Goal: Task Accomplishment & Management: Manage account settings

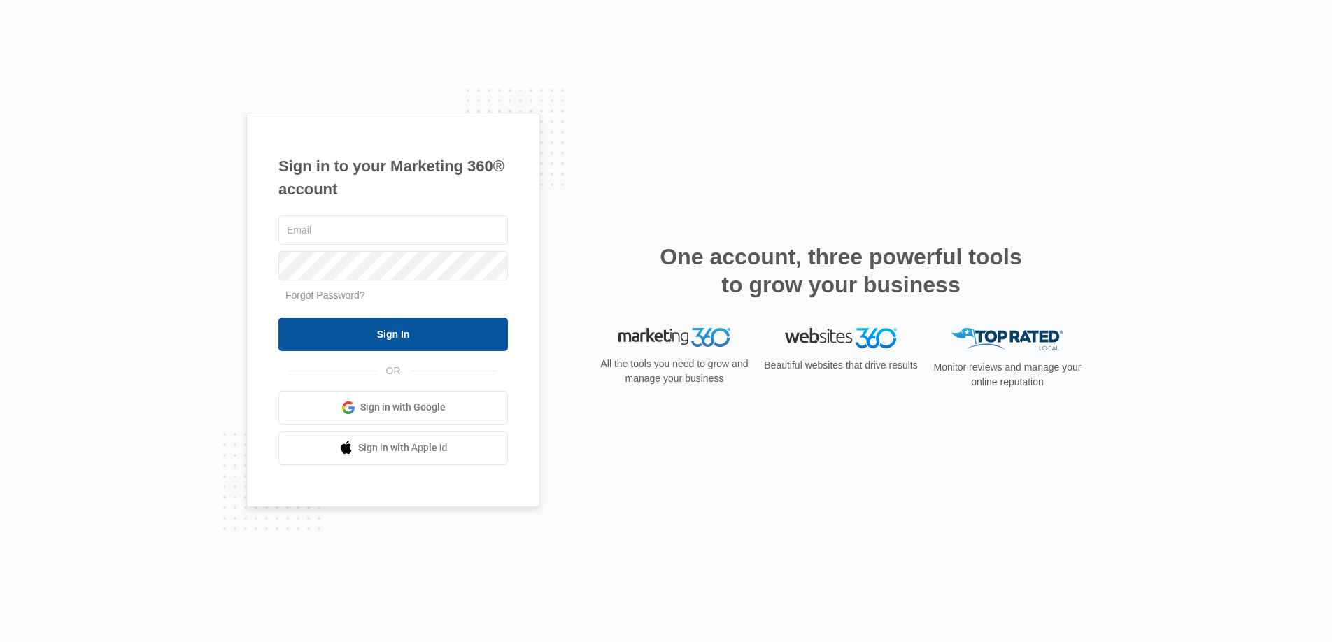
type input "joel.green@madwire.com"
click at [467, 331] on input "Sign In" at bounding box center [392, 335] width 229 height 34
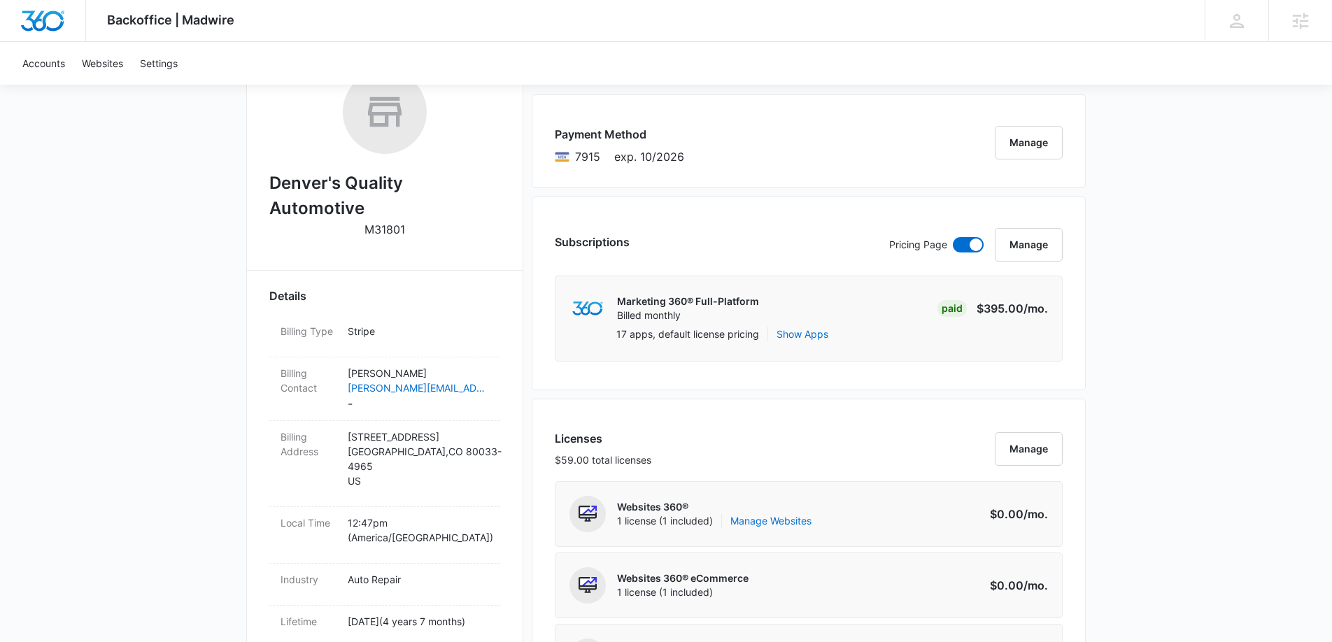
scroll to position [827, 0]
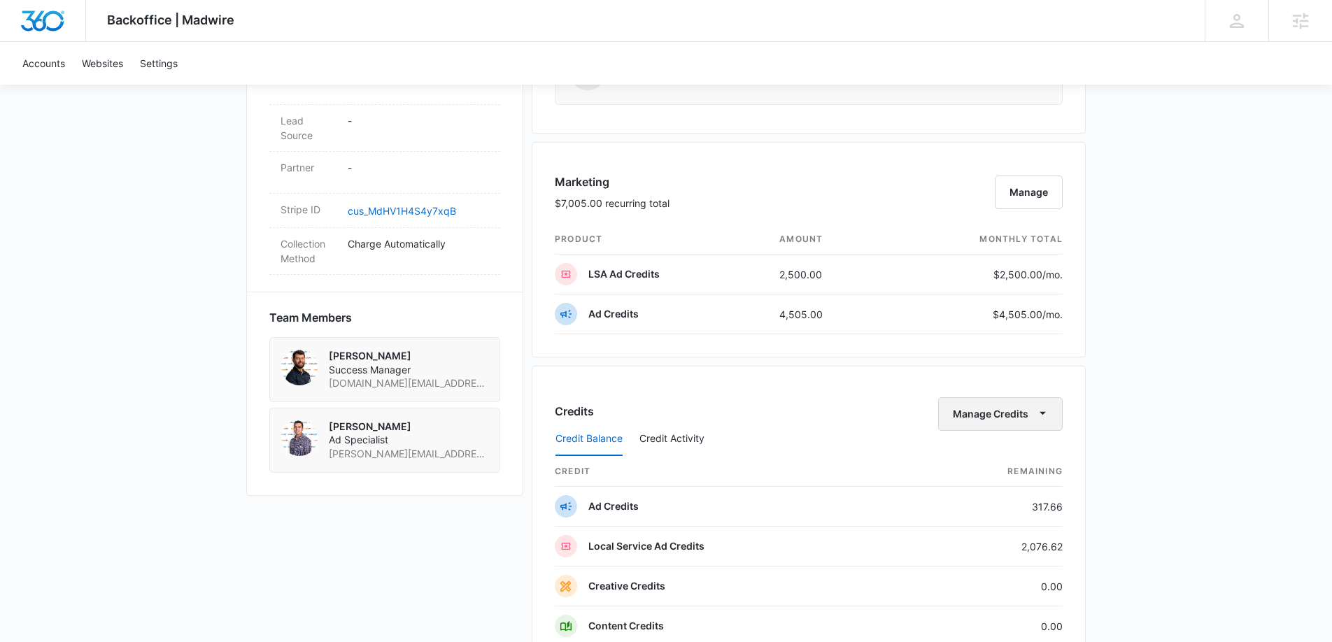
click at [1044, 411] on icon "button" at bounding box center [1043, 413] width 15 height 15
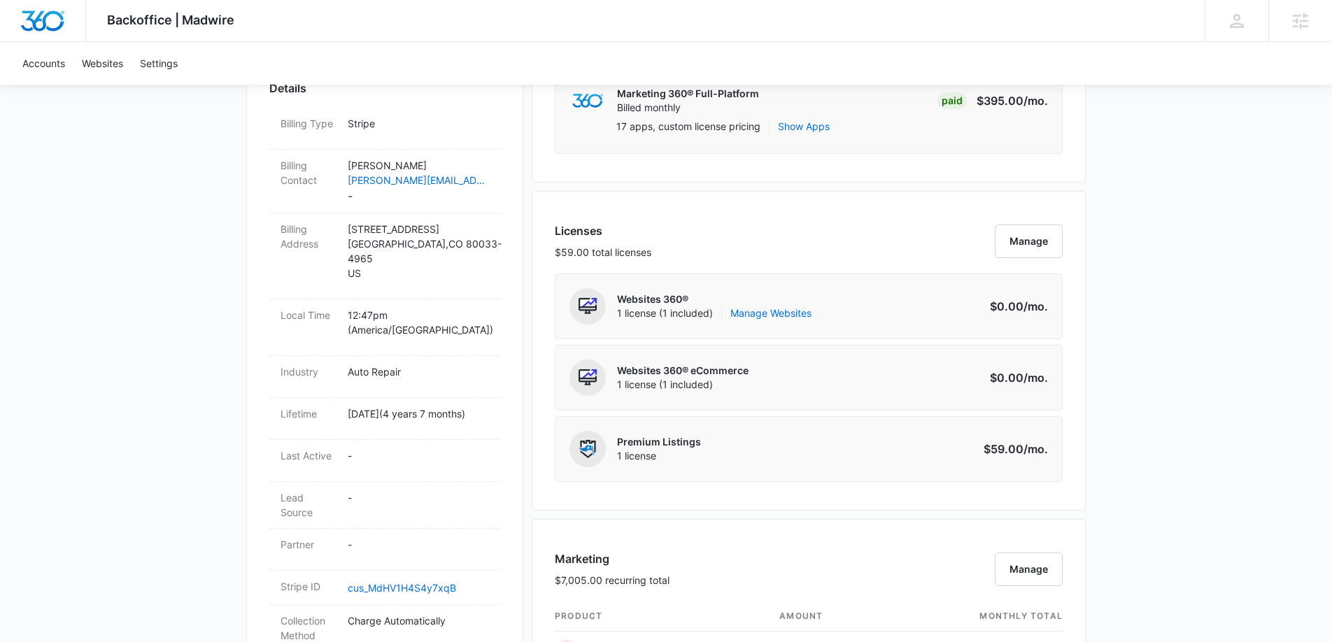
scroll to position [640, 0]
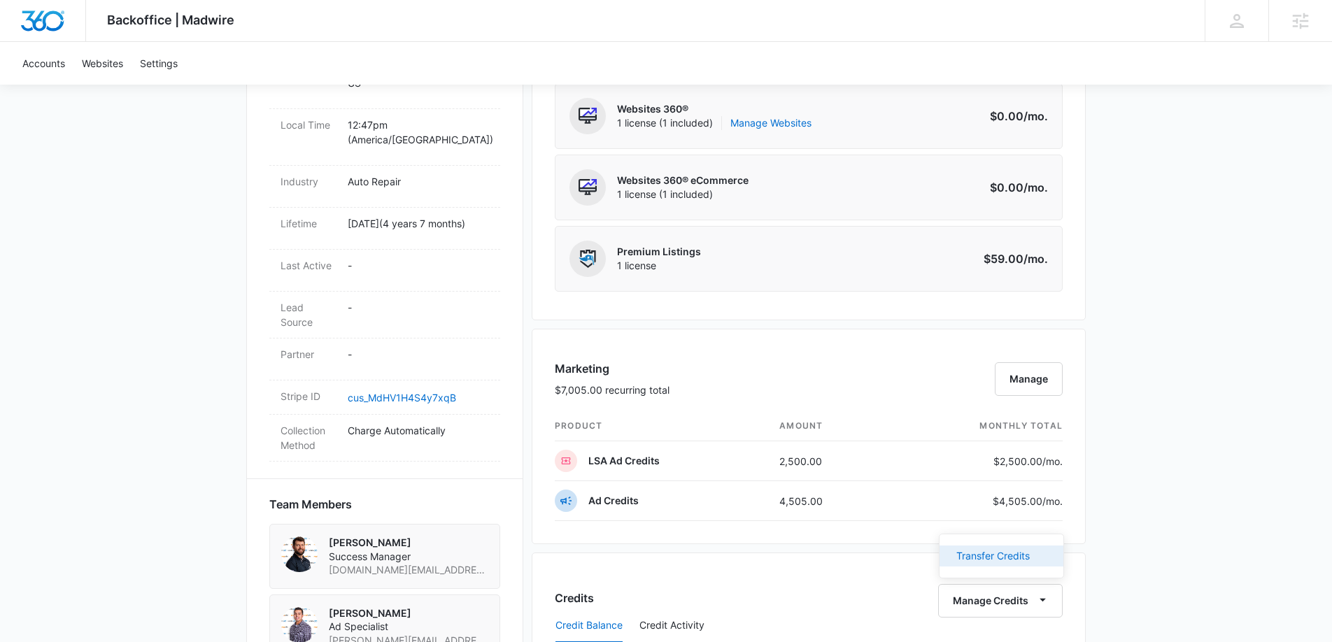
click at [1018, 559] on div "Transfer Credits" at bounding box center [992, 556] width 73 height 10
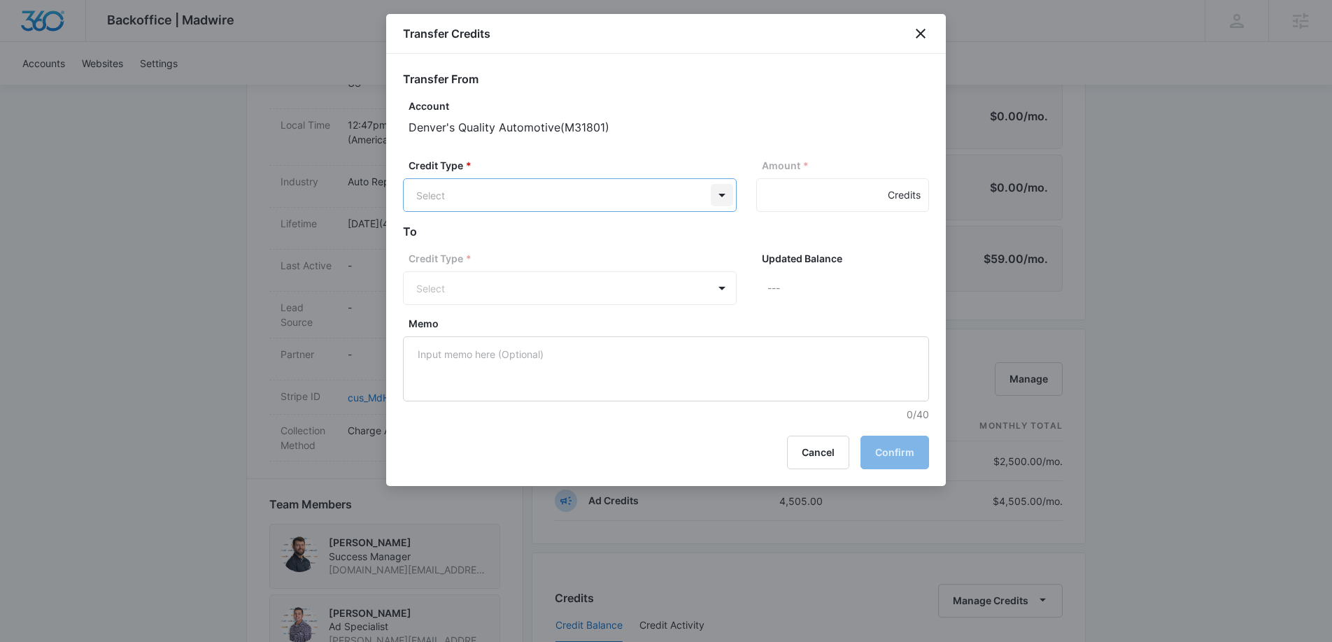
click at [726, 191] on body "Backoffice | Madwire Apps Settings JG Joel Green Joel.Green@madwire.com My Prof…" at bounding box center [666, 358] width 1332 height 1997
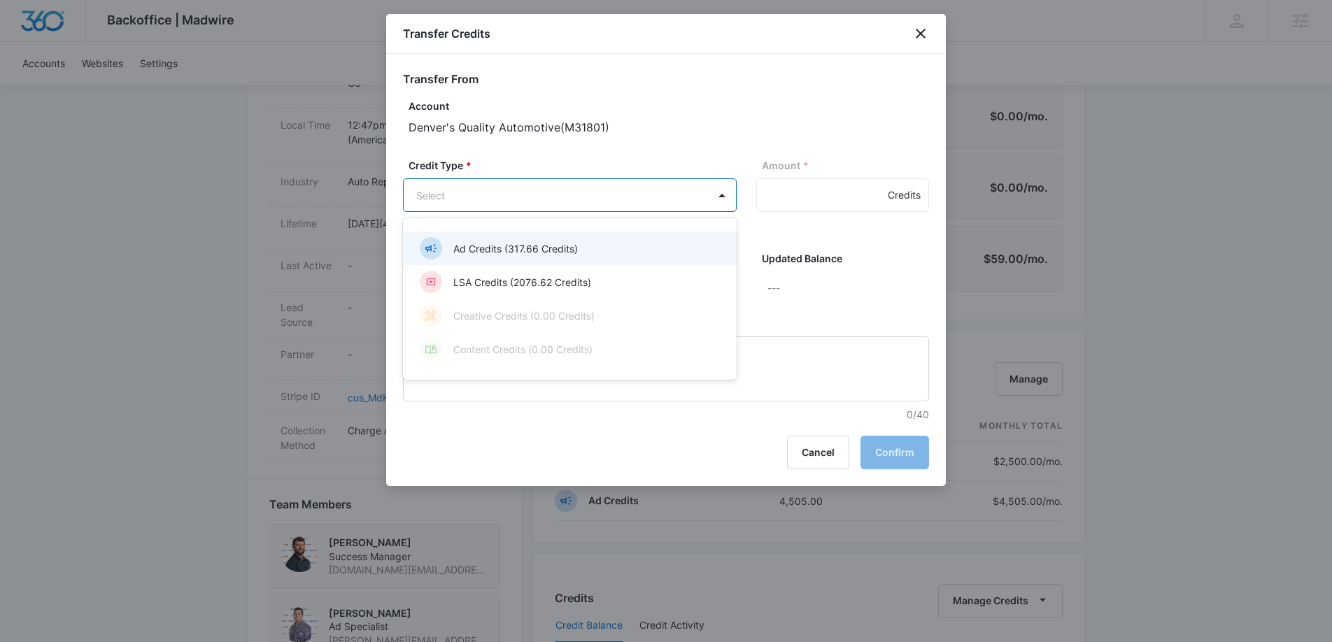
click at [556, 254] on p "Ad Credits (317.66 Credits)" at bounding box center [515, 248] width 125 height 15
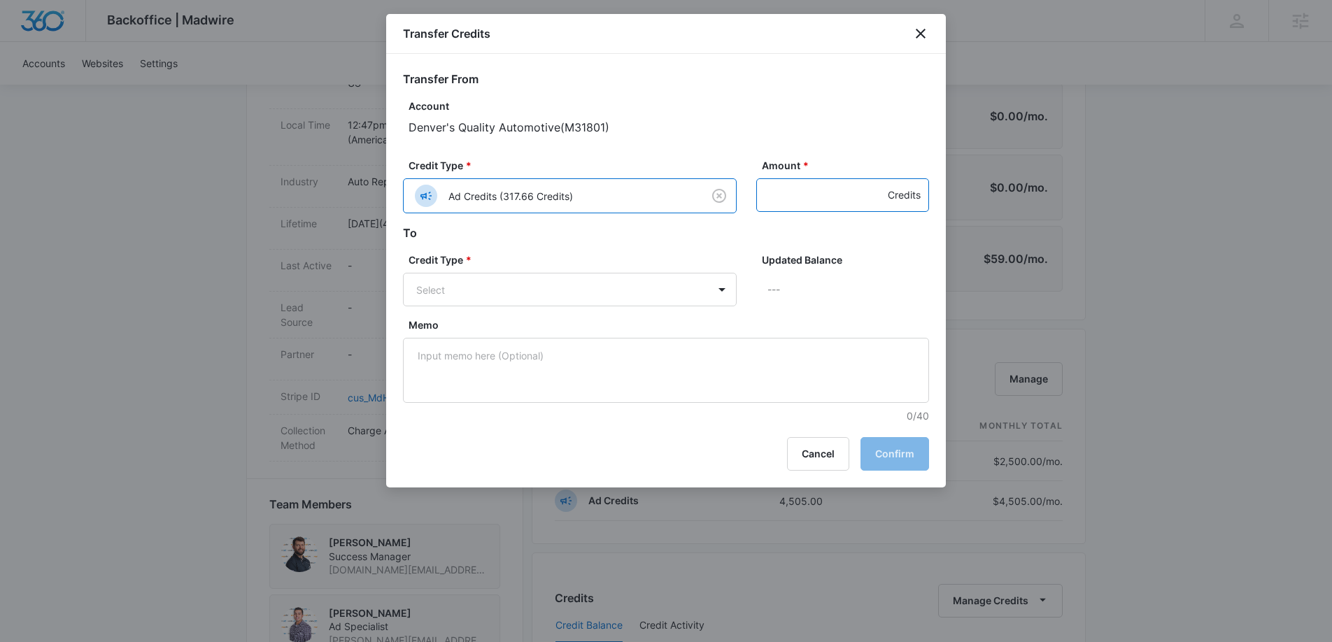
click at [803, 195] on input "Amount *" at bounding box center [842, 195] width 173 height 34
type input "6"
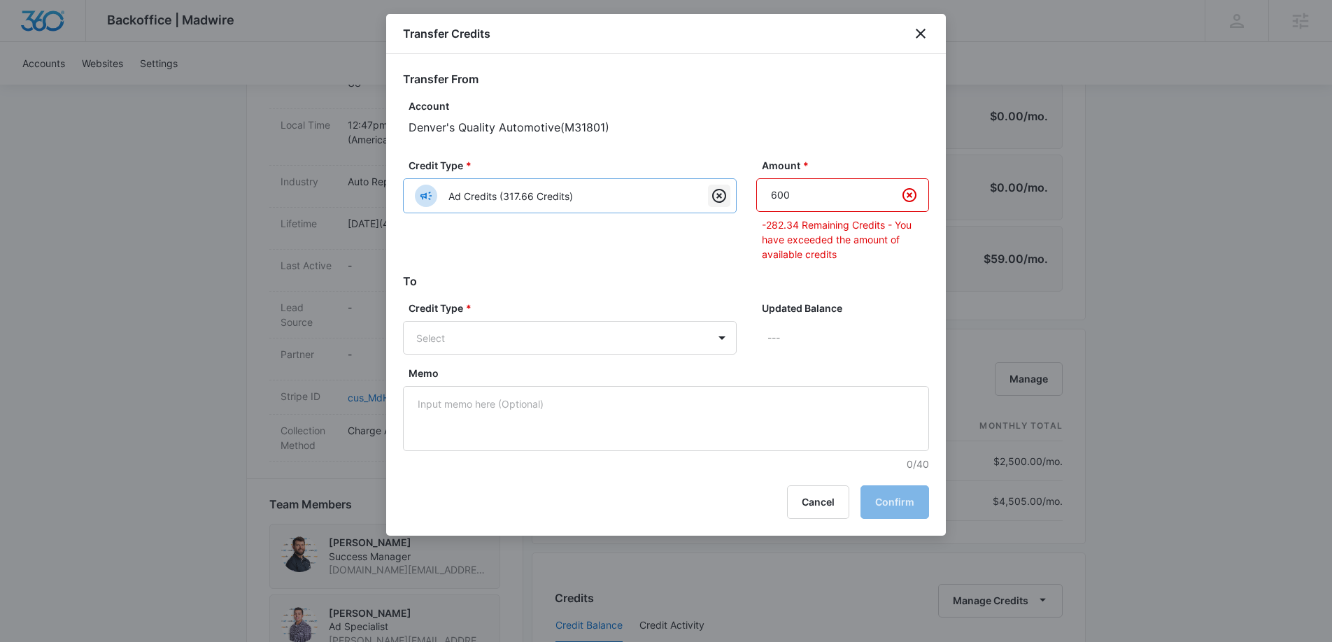
type input "600"
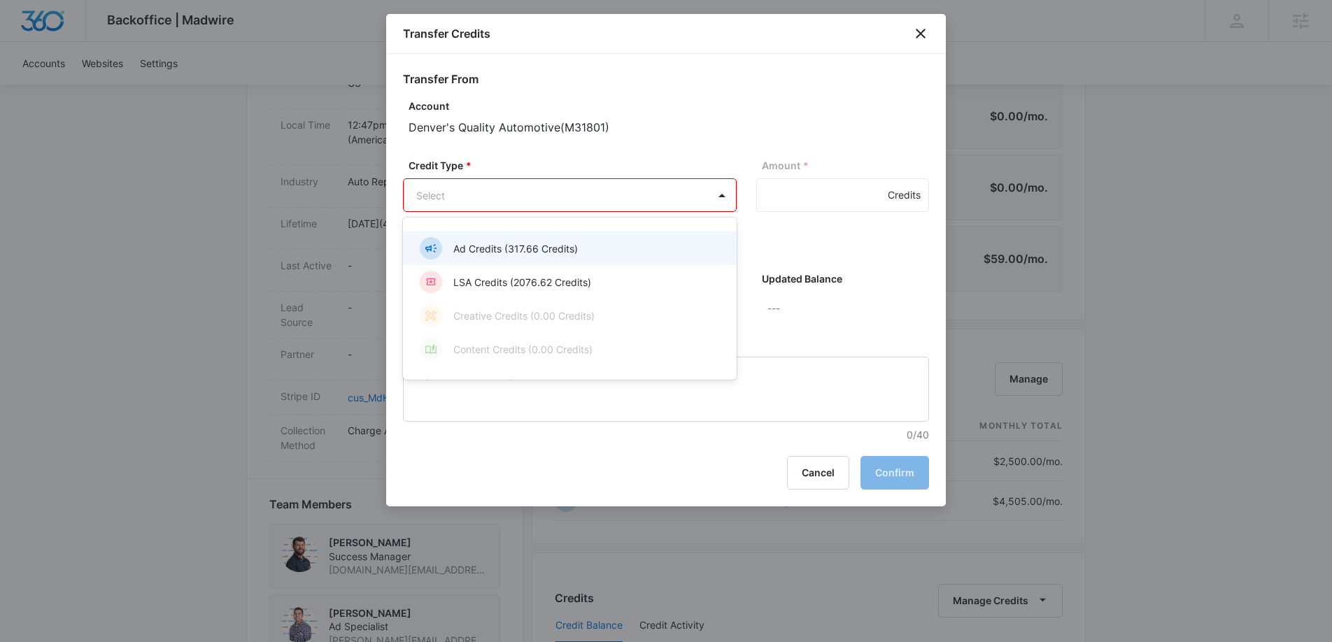
click at [684, 198] on body "Backoffice | Madwire Apps Settings JG Joel Green Joel.Green@madwire.com My Prof…" at bounding box center [666, 358] width 1332 height 1997
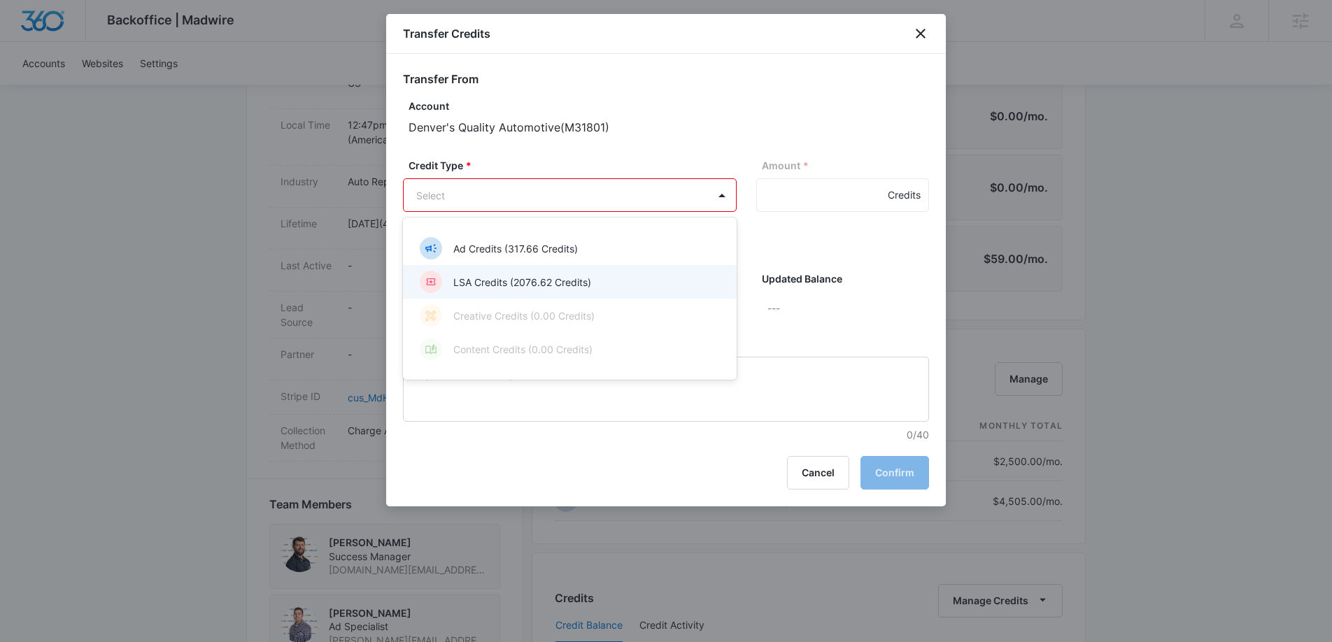
click at [614, 283] on div "LSA Credits (2076.62 Credits)" at bounding box center [568, 282] width 297 height 22
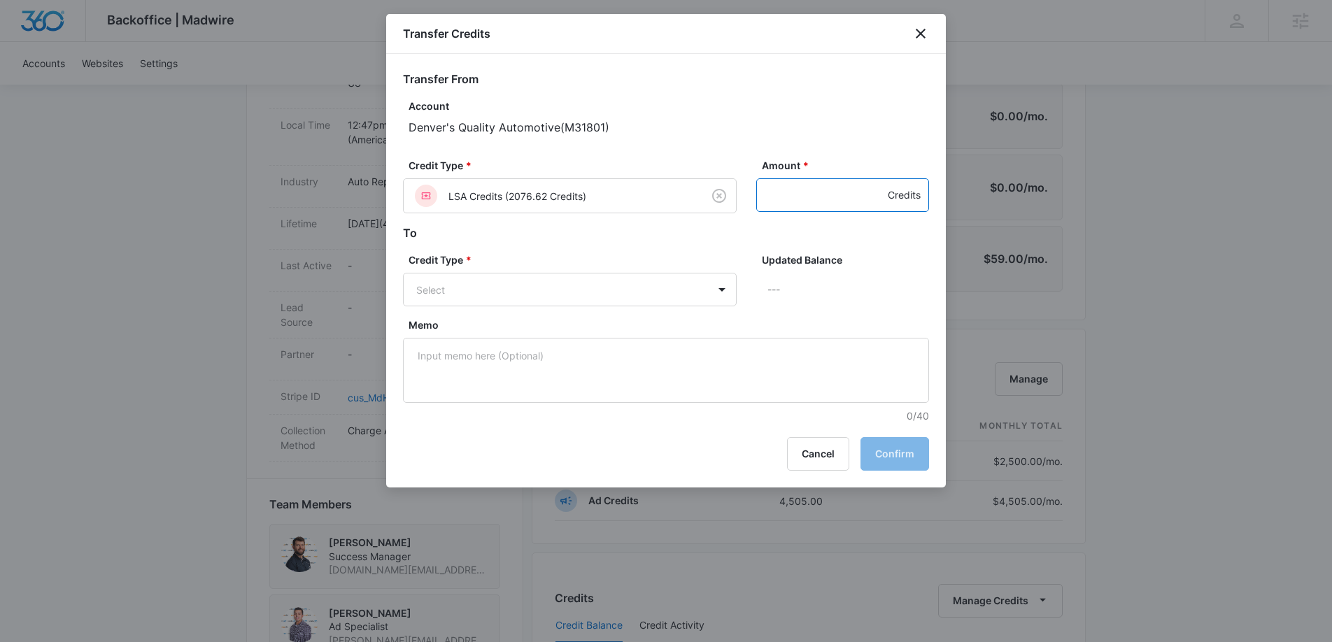
click at [827, 204] on input "Amount *" at bounding box center [842, 195] width 173 height 34
type input "600"
click at [729, 290] on body "Backoffice | Madwire Apps Settings JG Joel Green Joel.Green@madwire.com My Prof…" at bounding box center [666, 358] width 1332 height 1997
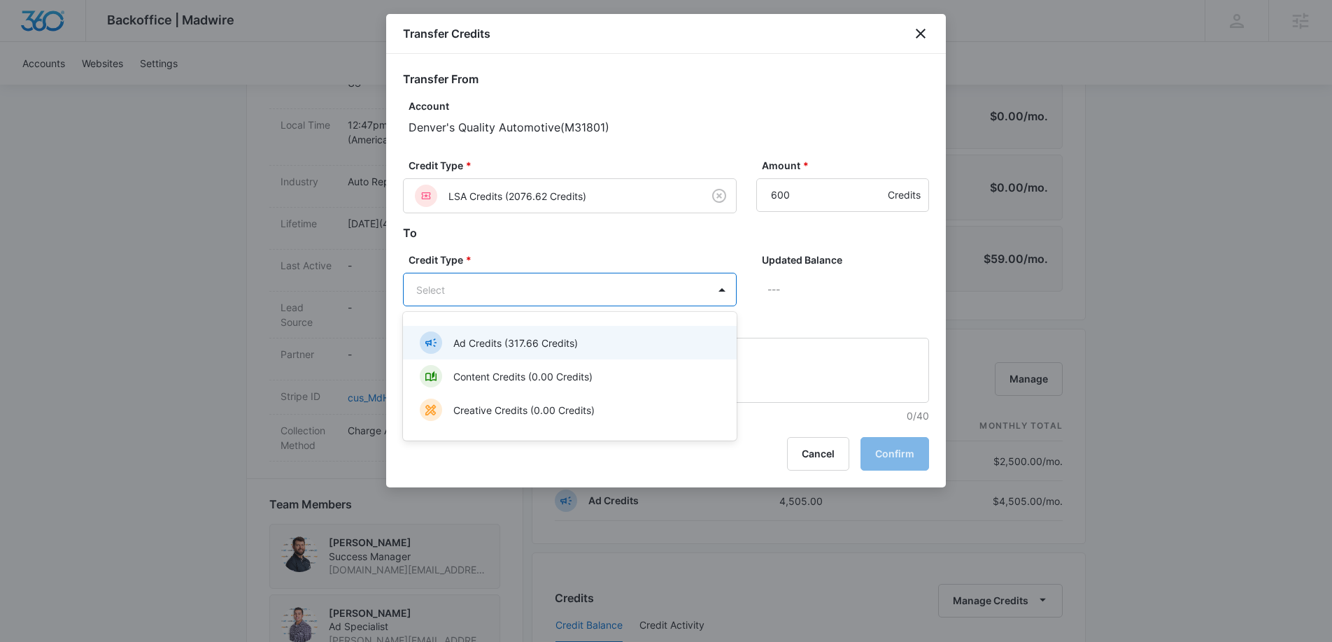
click at [598, 341] on div "Ad Credits (317.66 Credits)" at bounding box center [568, 343] width 297 height 22
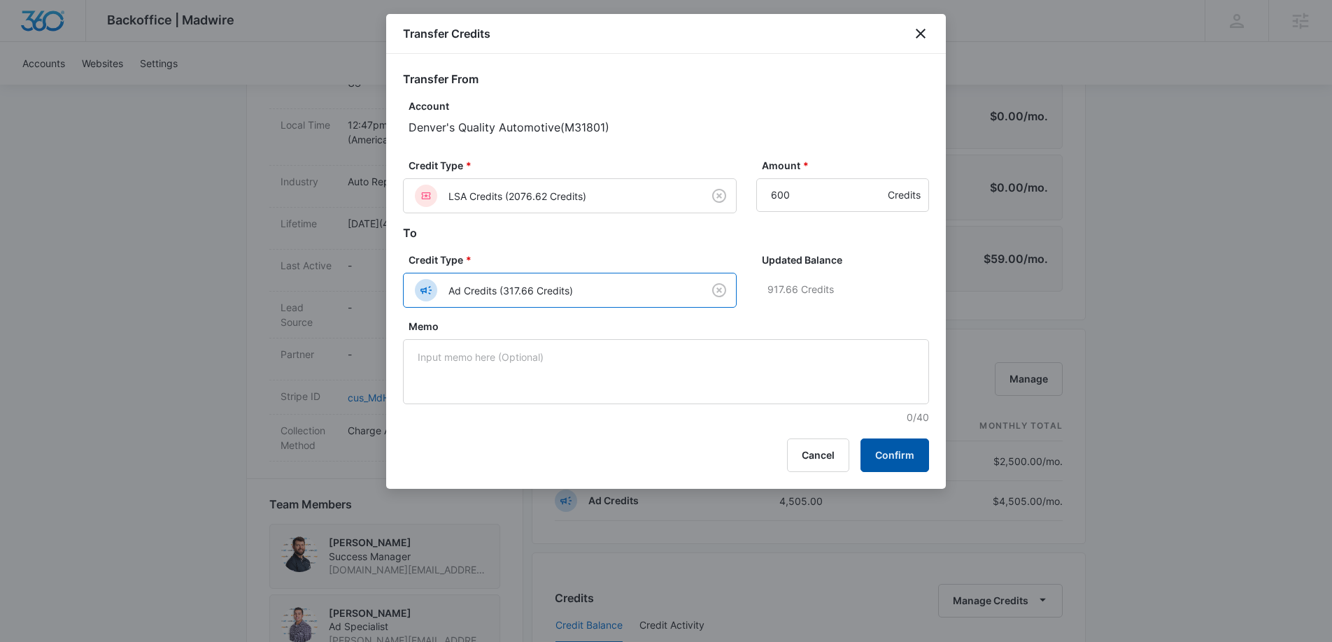
drag, startPoint x: 901, startPoint y: 447, endPoint x: 1022, endPoint y: 437, distance: 121.5
click at [900, 448] on button "Confirm" at bounding box center [895, 456] width 69 height 34
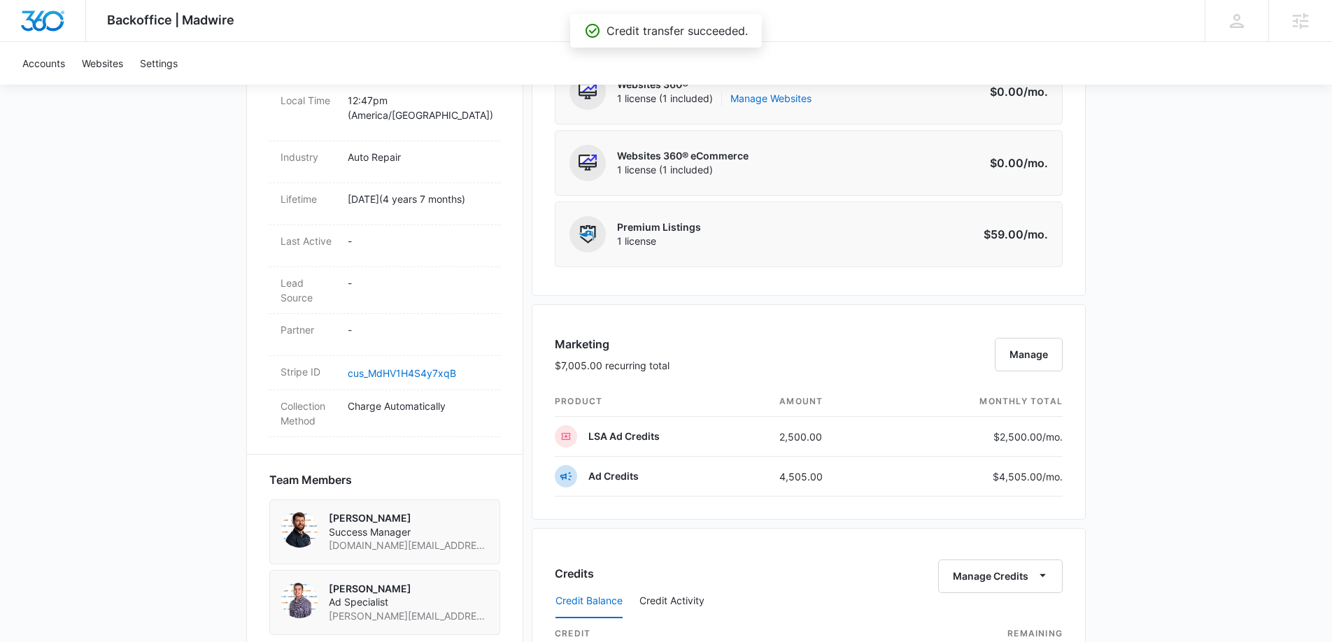
scroll to position [0, 0]
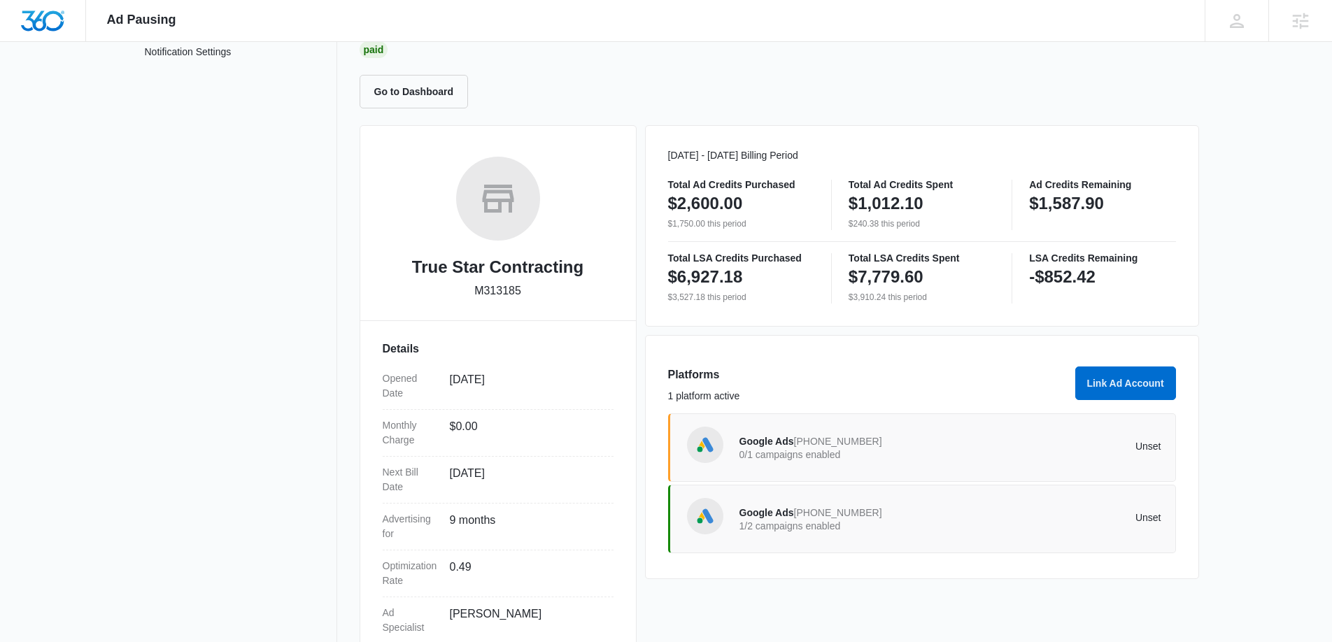
scroll to position [158, 0]
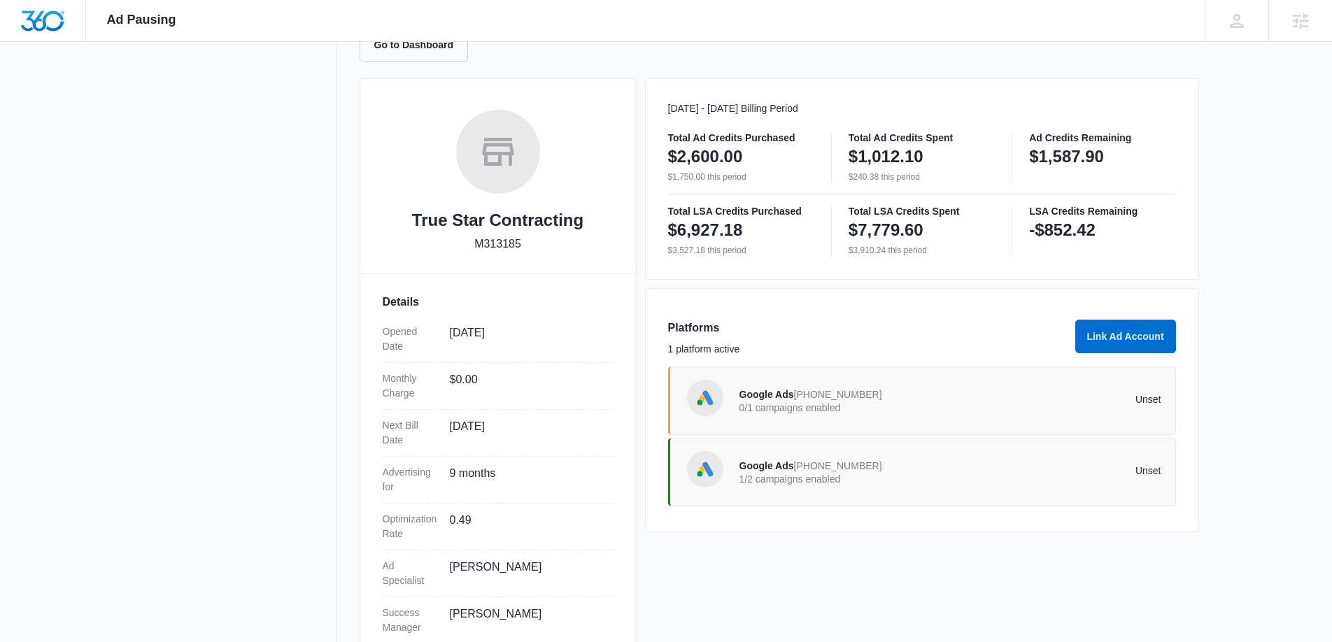
click at [1013, 411] on div "Google Ads [PHONE_NUMBER] 0/1 campaigns enabled Unset" at bounding box center [951, 400] width 422 height 39
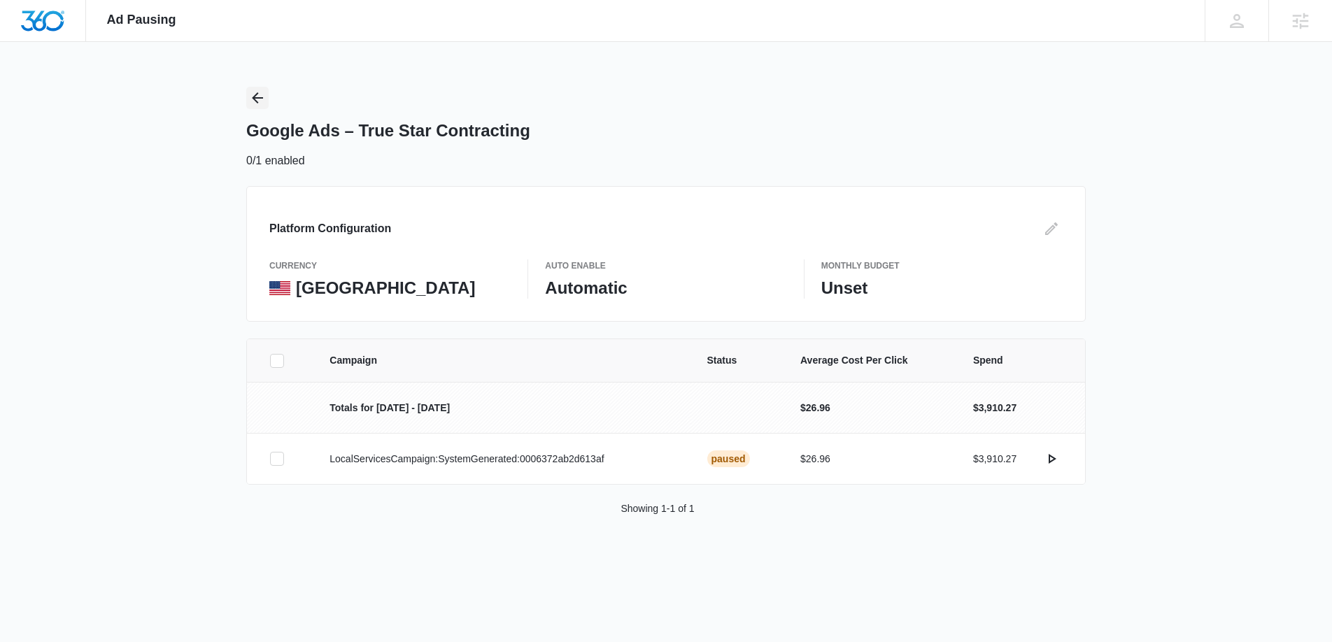
click at [262, 101] on icon "Back" at bounding box center [257, 98] width 17 height 17
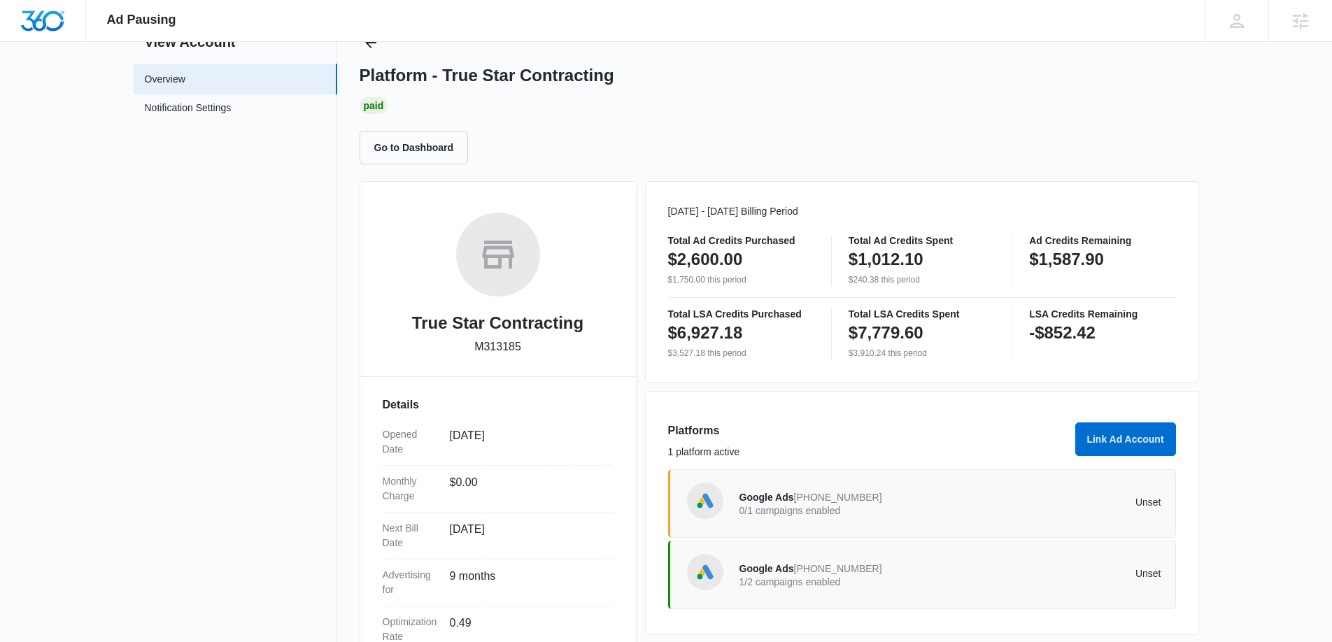
scroll to position [200, 0]
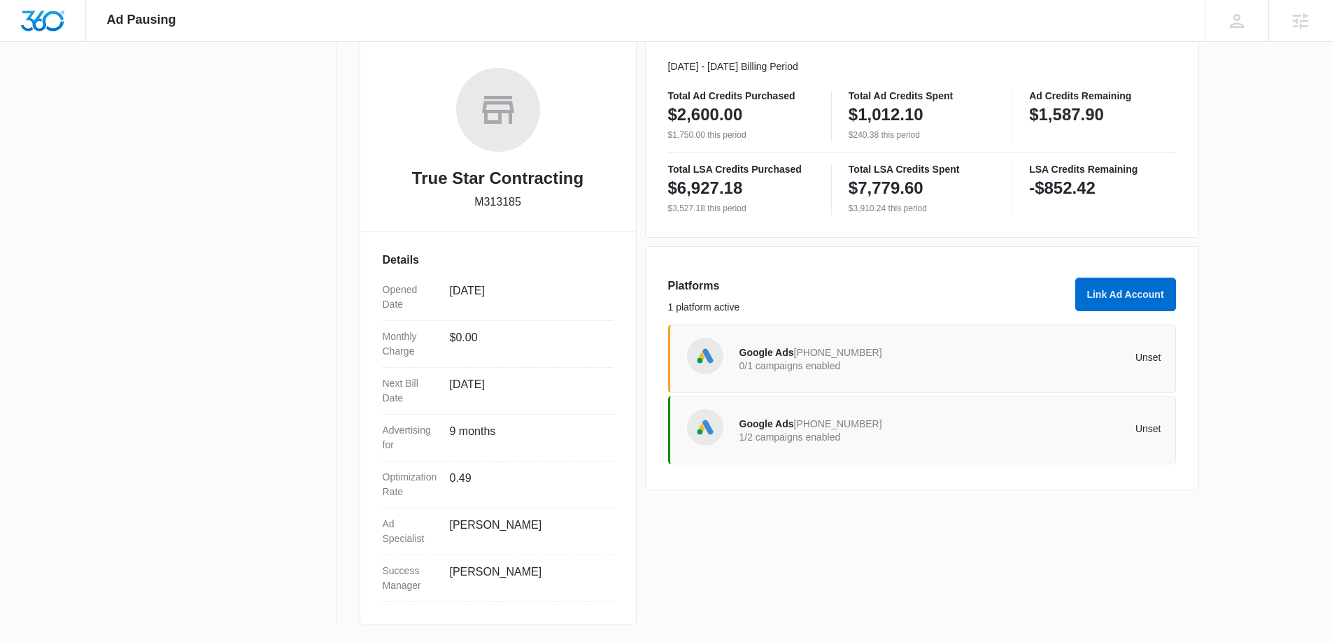
click at [877, 459] on div "Google Ads [PHONE_NUMBER] 1/2 campaigns enabled Unset" at bounding box center [922, 430] width 508 height 69
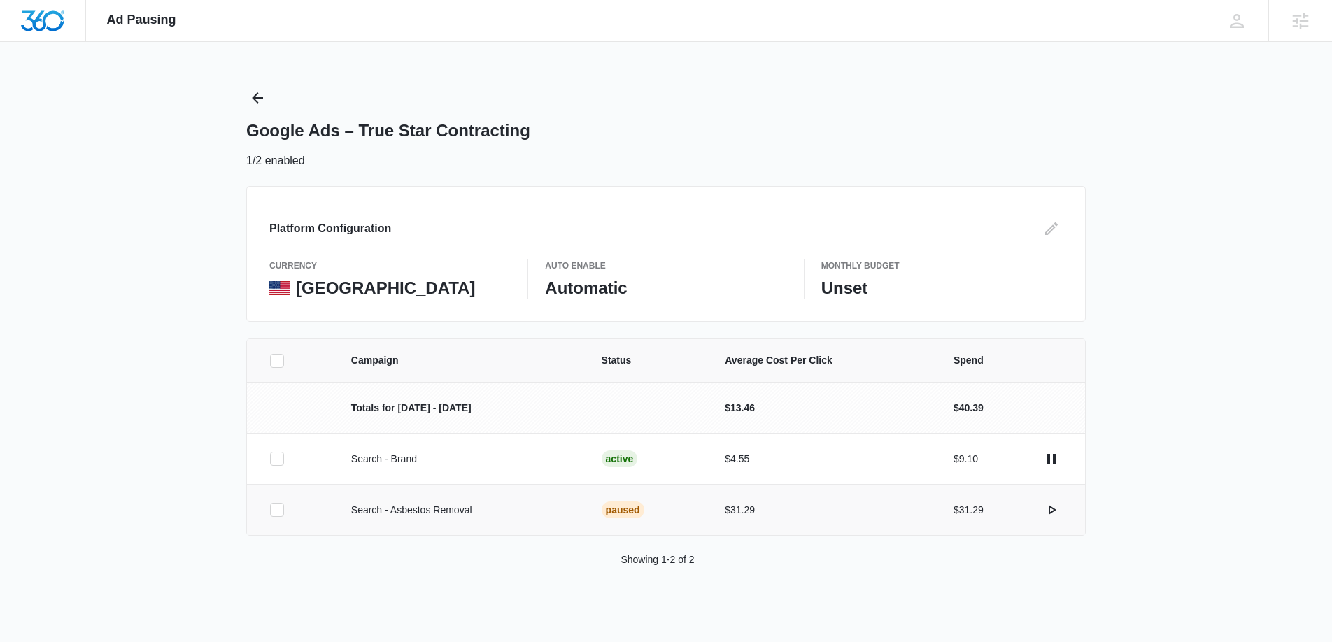
click at [279, 510] on icon at bounding box center [277, 510] width 13 height 13
click at [270, 510] on input "checkbox" at bounding box center [269, 510] width 1 height 1
click at [1059, 512] on icon "actions.activate" at bounding box center [1051, 510] width 17 height 17
